Goal: Find specific page/section

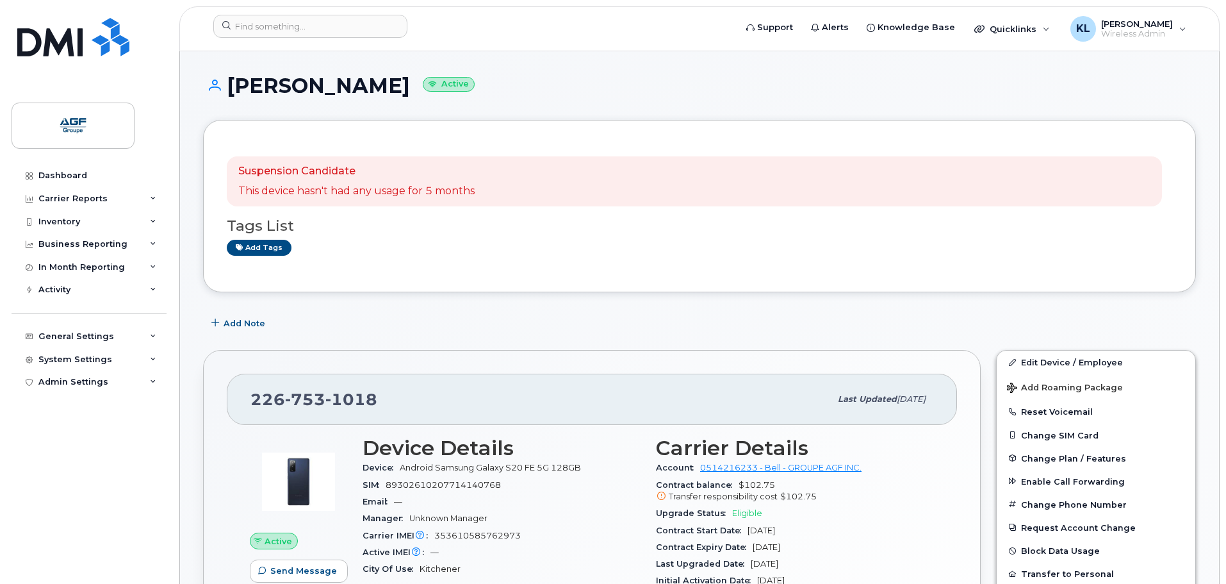
scroll to position [64, 0]
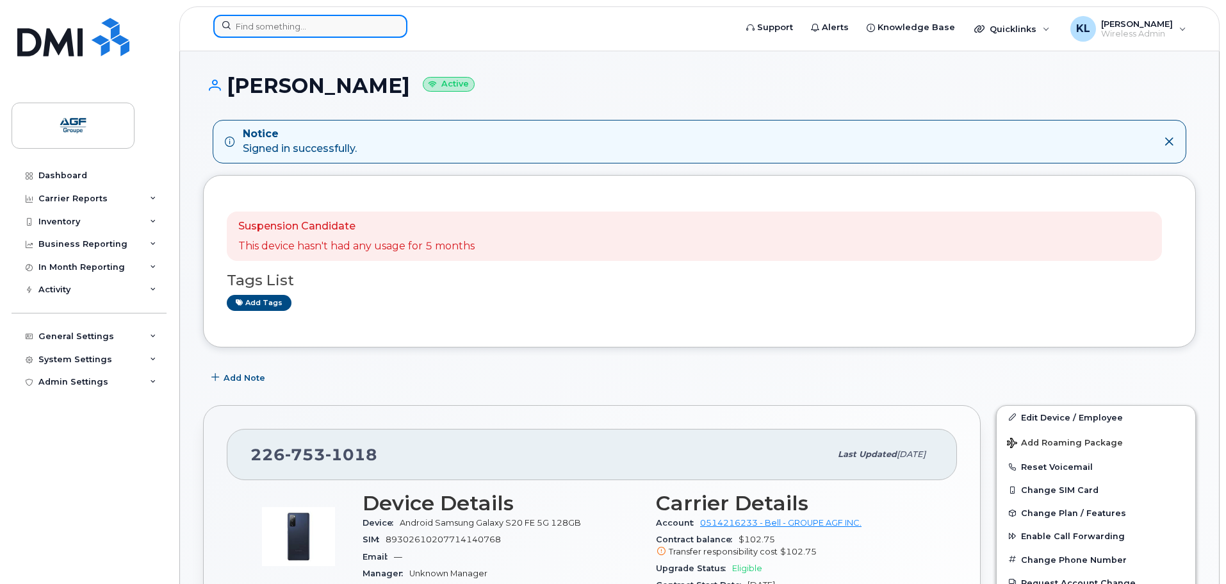
click at [353, 33] on input at bounding box center [310, 26] width 194 height 23
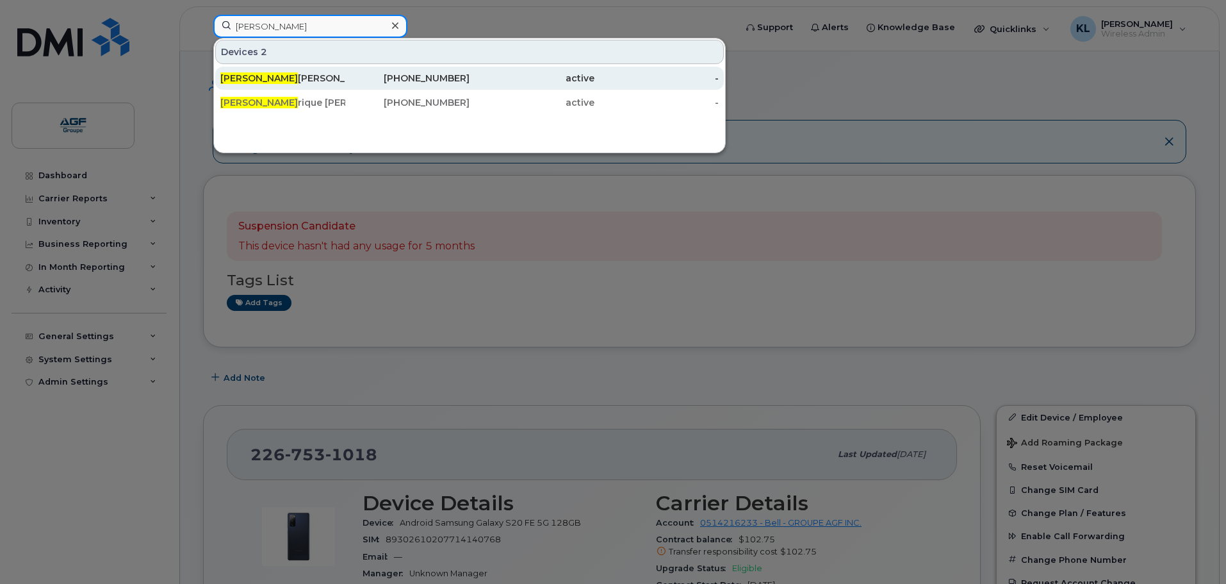
type input "frédé"
click at [315, 83] on div "Frédé rique Tremblay" at bounding box center [282, 78] width 125 height 13
